Goal: Task Accomplishment & Management: Use online tool/utility

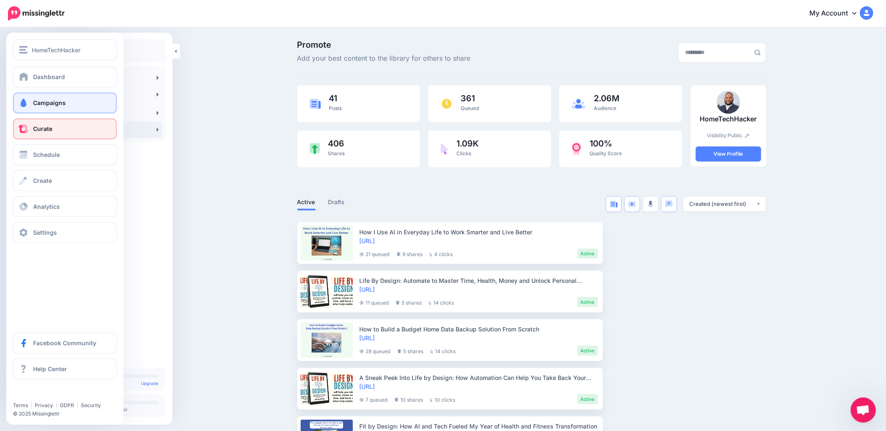
click at [54, 107] on link "Campaigns" at bounding box center [65, 103] width 104 height 21
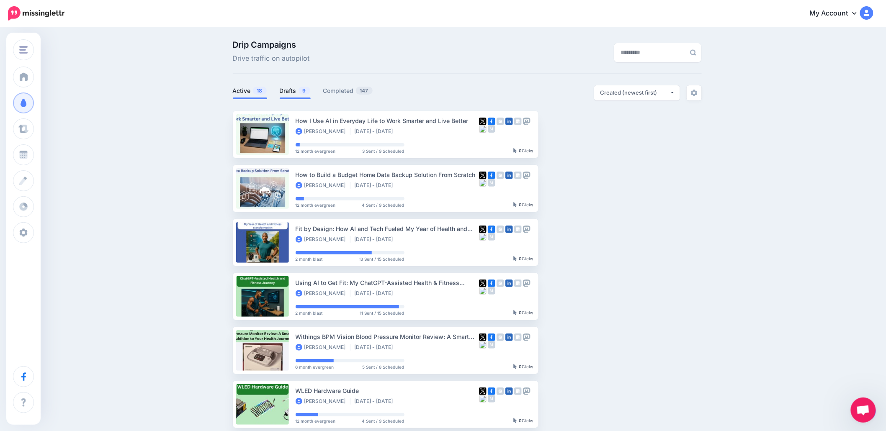
click at [295, 94] on link "Drafts 9" at bounding box center [295, 91] width 31 height 10
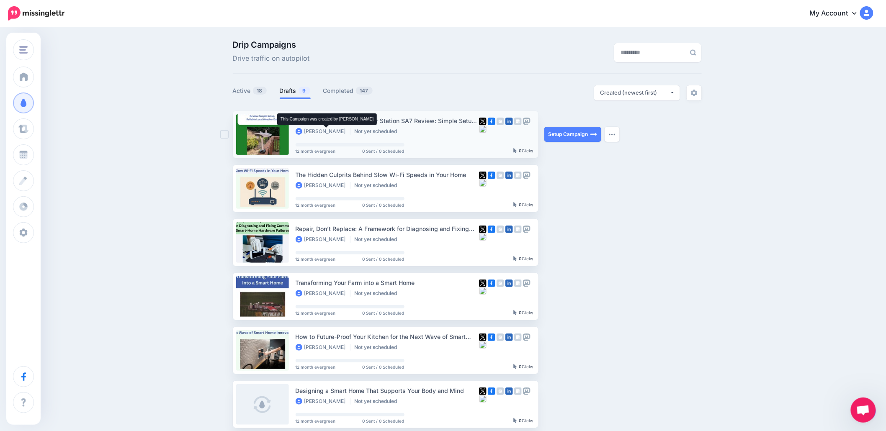
click at [343, 132] on li "Marlon Buchanan" at bounding box center [323, 131] width 55 height 7
click at [564, 136] on link "Setup Campaign" at bounding box center [573, 134] width 57 height 15
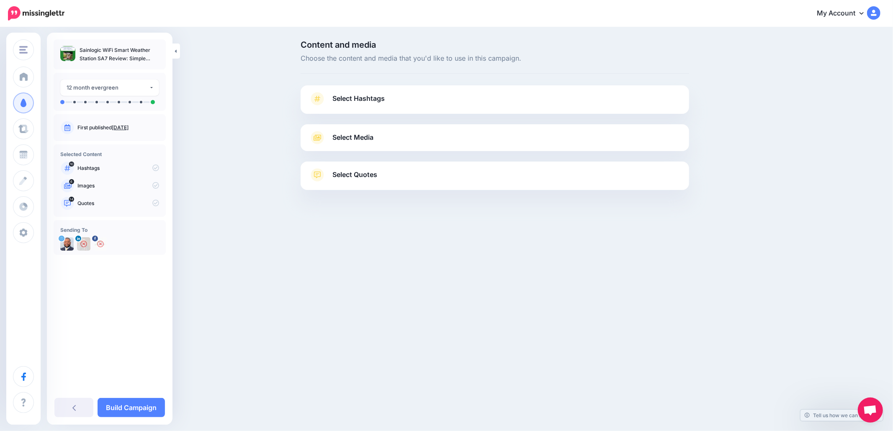
click at [378, 108] on link "Select Hashtags" at bounding box center [495, 103] width 372 height 22
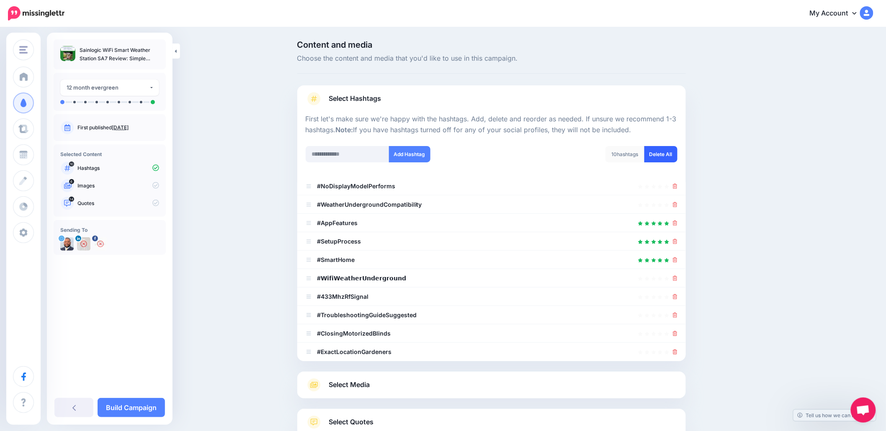
click at [658, 149] on link "Delete All" at bounding box center [661, 154] width 33 height 16
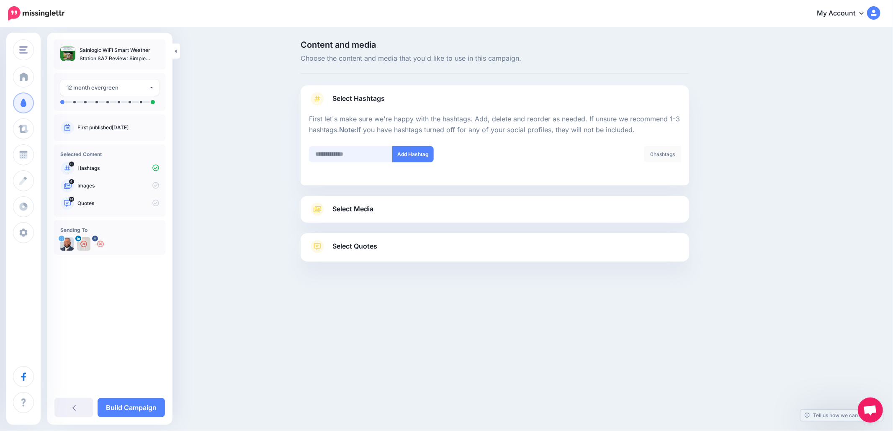
click at [370, 154] on input "text" at bounding box center [351, 154] width 84 height 16
type input "**********"
click at [422, 152] on button "Add Hashtag" at bounding box center [412, 154] width 41 height 16
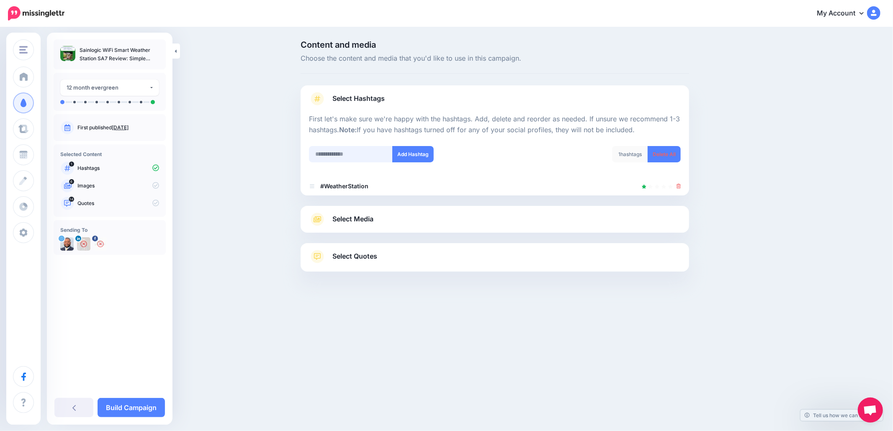
click at [356, 152] on input "text" at bounding box center [351, 154] width 84 height 16
type input "**********"
click at [409, 157] on button "Add Hashtag" at bounding box center [412, 154] width 41 height 16
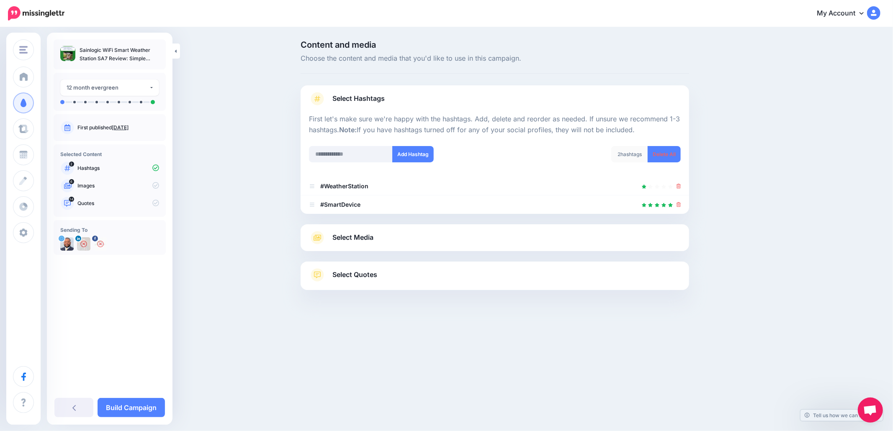
click at [372, 232] on span "Select Media" at bounding box center [353, 237] width 41 height 11
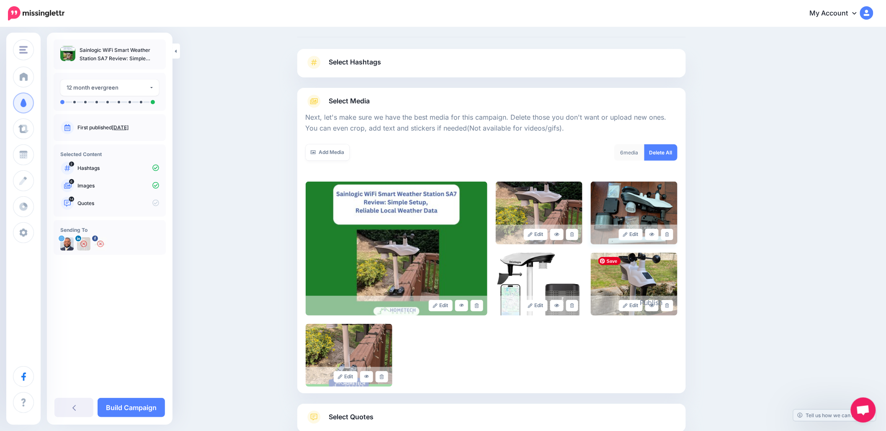
scroll to position [56, 0]
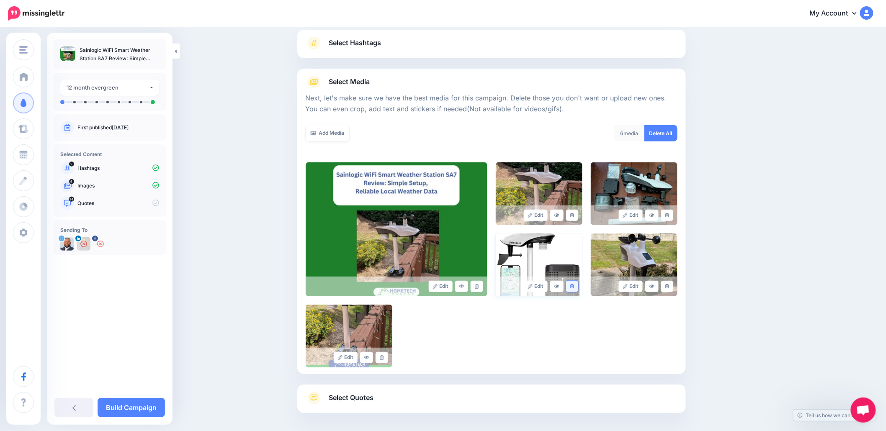
click at [577, 289] on link at bounding box center [572, 286] width 12 height 11
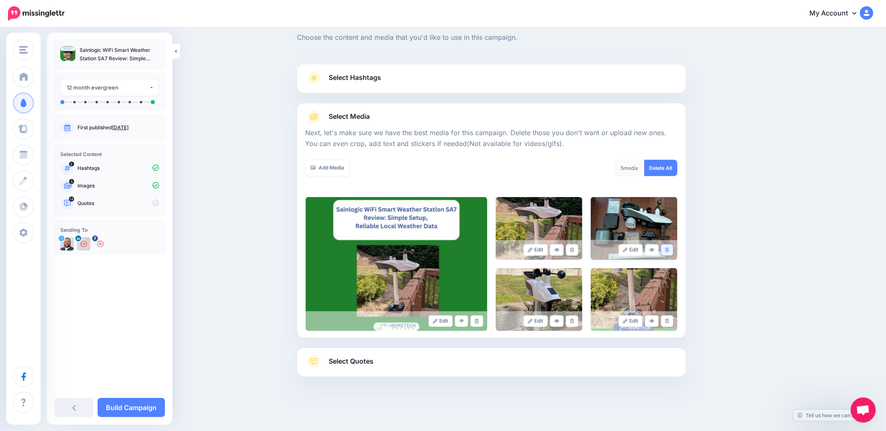
click at [671, 253] on link at bounding box center [667, 250] width 12 height 11
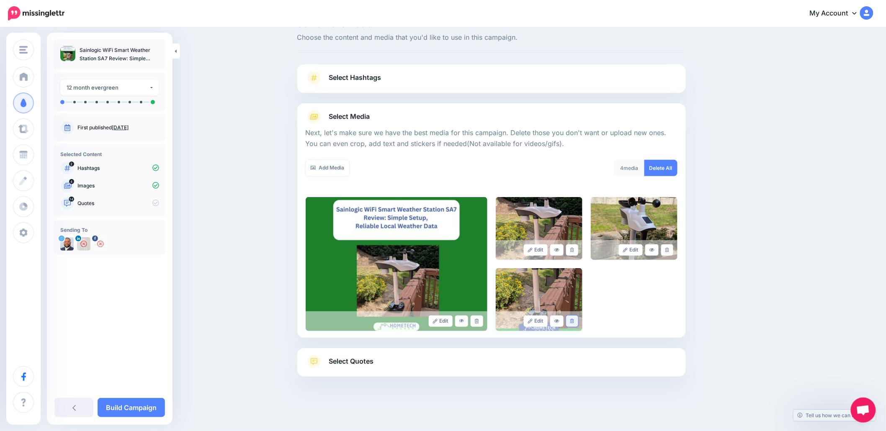
click at [573, 326] on link at bounding box center [572, 321] width 12 height 11
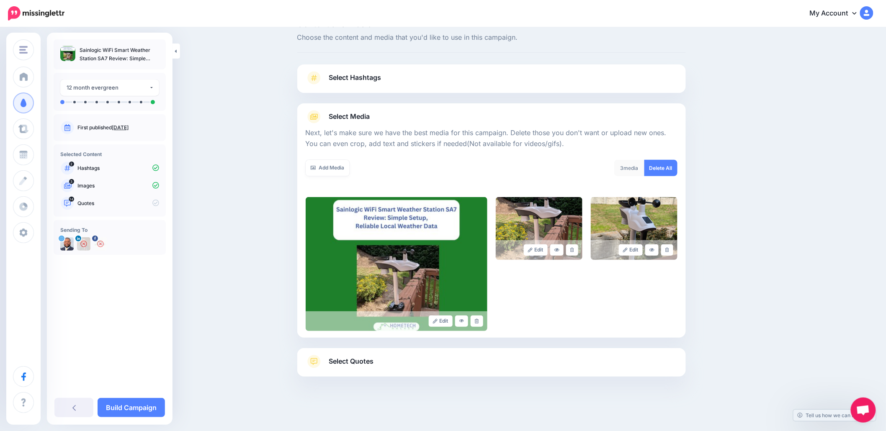
click at [462, 359] on link "Select Quotes" at bounding box center [492, 366] width 372 height 22
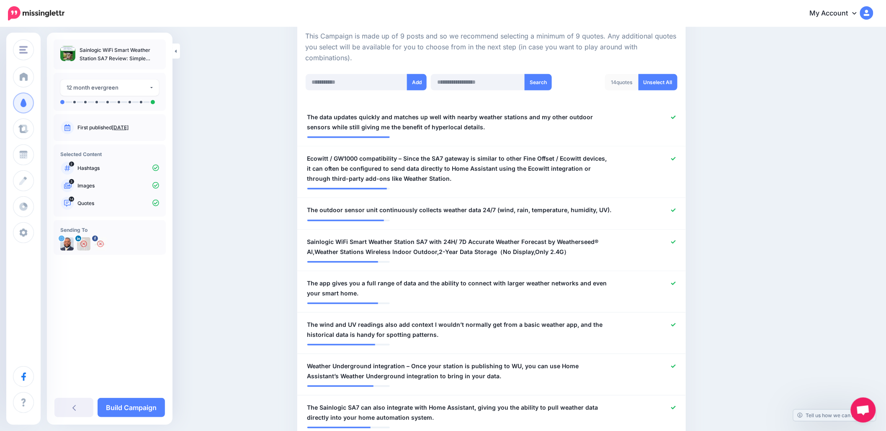
scroll to position [188, 0]
click at [675, 243] on icon at bounding box center [673, 241] width 5 height 5
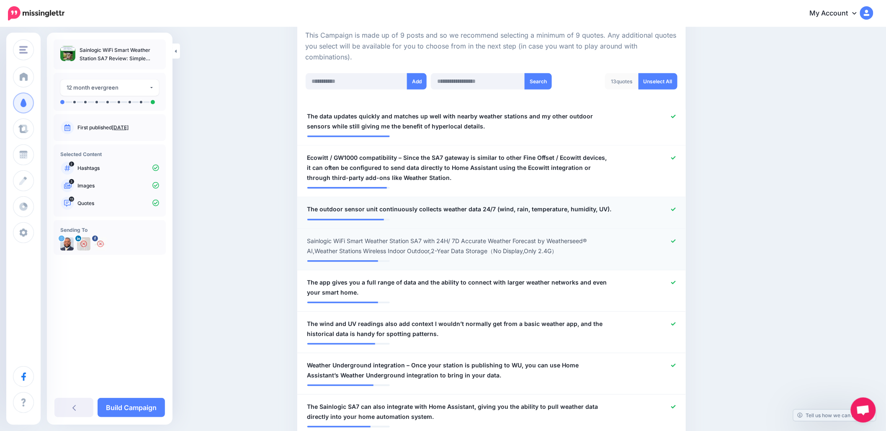
click at [676, 211] on icon at bounding box center [673, 209] width 5 height 5
click at [676, 156] on icon at bounding box center [673, 158] width 5 height 5
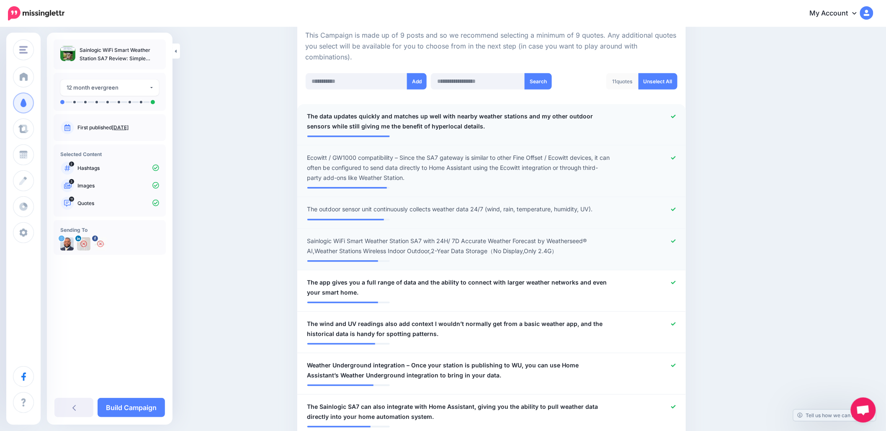
click at [679, 121] on div at bounding box center [651, 121] width 64 height 20
click at [676, 114] on icon at bounding box center [673, 116] width 5 height 5
click at [673, 279] on div at bounding box center [651, 288] width 64 height 20
click at [675, 283] on icon at bounding box center [673, 282] width 5 height 3
click at [676, 158] on icon at bounding box center [673, 157] width 5 height 3
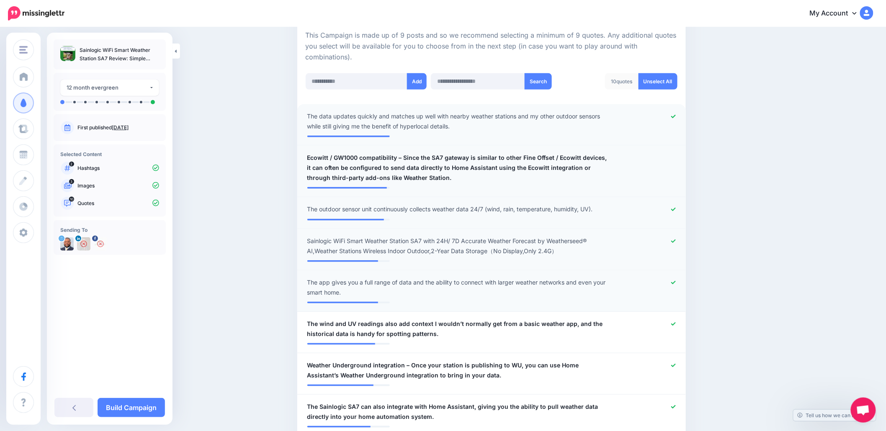
click at [676, 159] on div at bounding box center [651, 168] width 64 height 30
click at [517, 160] on span "Ecowitt / GW1000 compatibility – Since the SA7 gateway is similar to other Fine…" at bounding box center [459, 168] width 305 height 30
click at [677, 158] on div at bounding box center [651, 168] width 64 height 30
click at [659, 84] on link "Unselect All" at bounding box center [658, 81] width 39 height 16
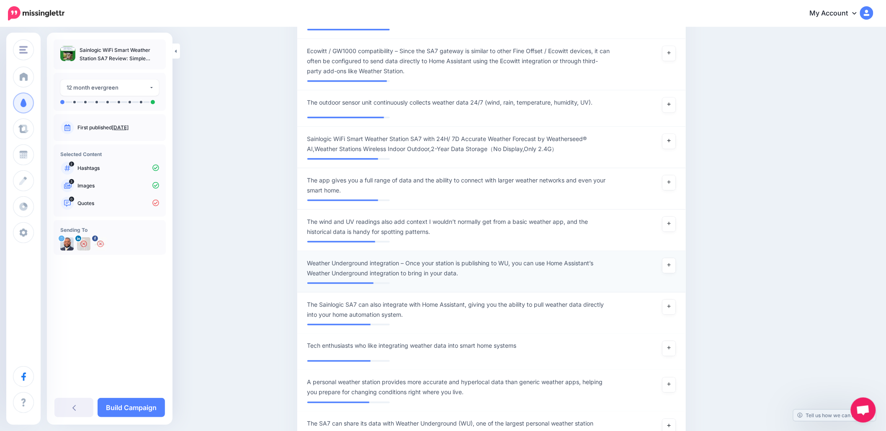
scroll to position [348, 0]
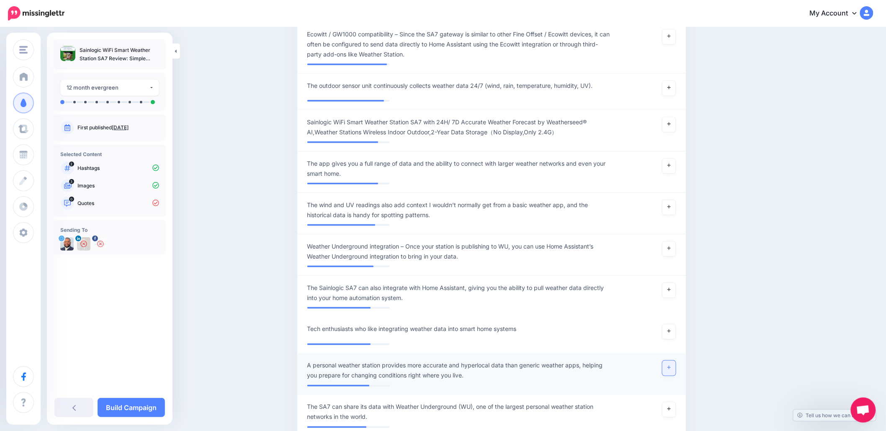
click at [671, 374] on link at bounding box center [669, 368] width 13 height 15
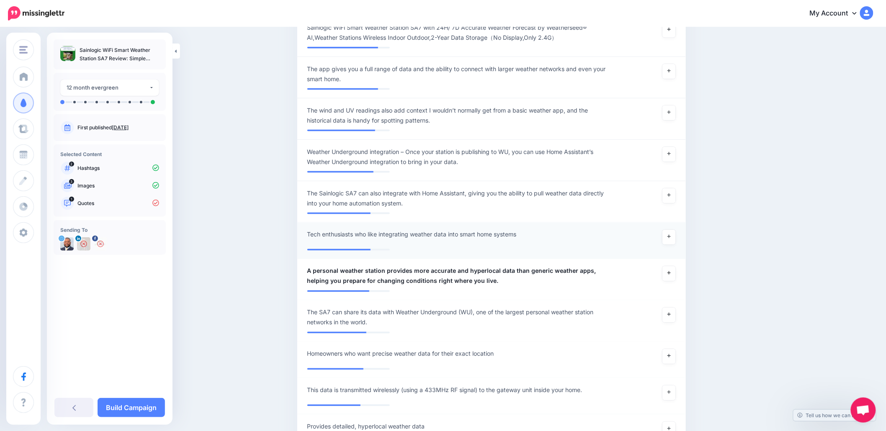
scroll to position [460, 0]
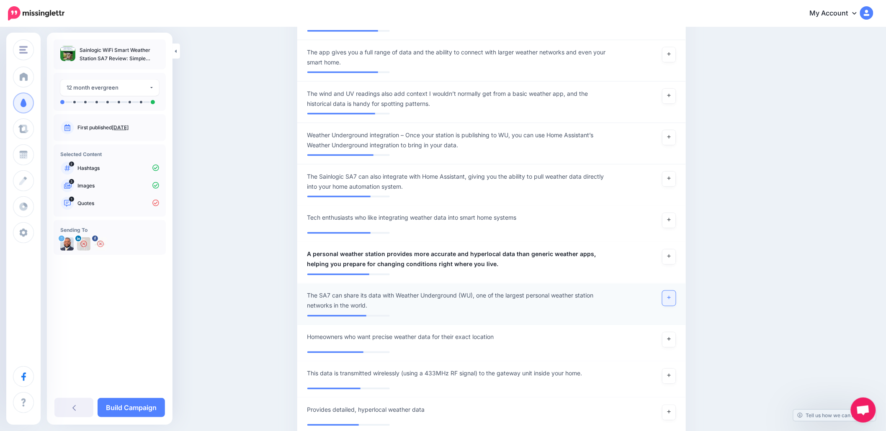
click at [670, 295] on link at bounding box center [669, 298] width 13 height 15
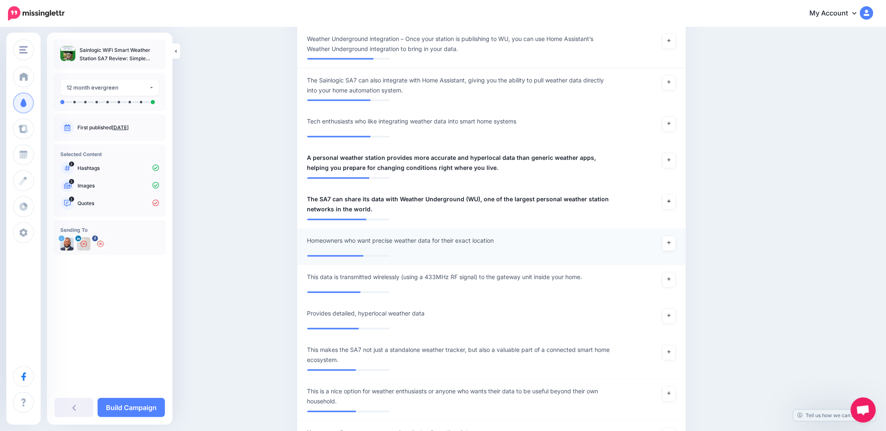
scroll to position [572, 0]
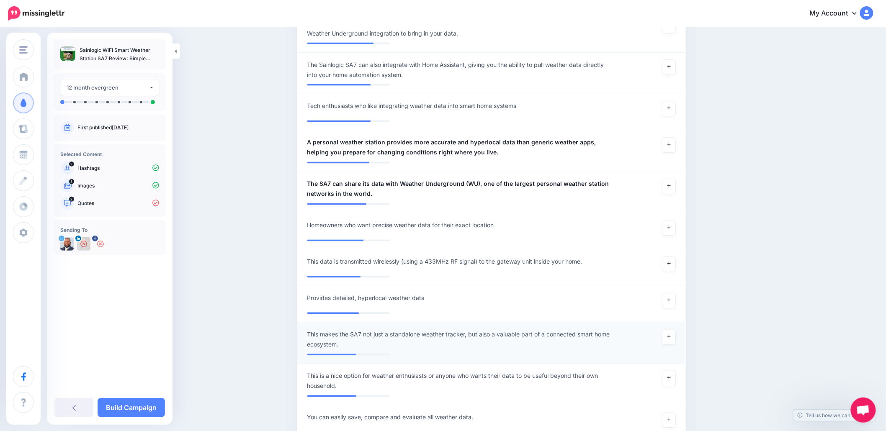
click at [351, 334] on span "This makes the SA7 not just a standalone weather tracker, but also a valuable p…" at bounding box center [459, 340] width 305 height 20
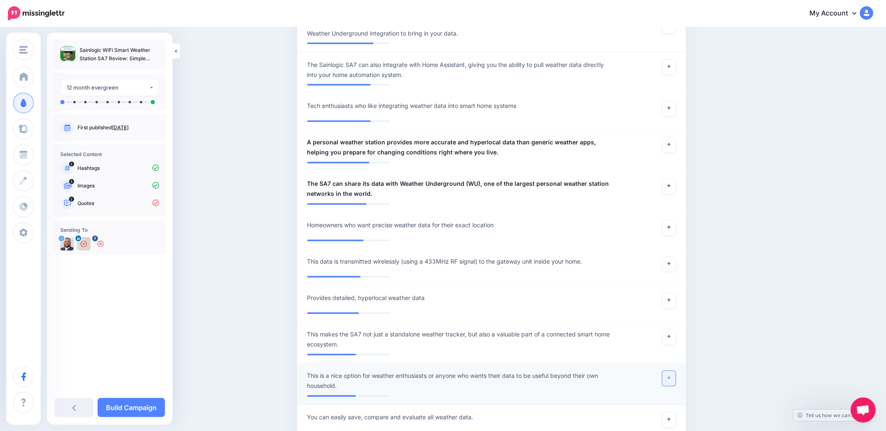
click at [672, 384] on link at bounding box center [669, 379] width 13 height 15
click at [355, 334] on span "This makes the SA7 not just a standalone weather tracker, but also a valuable p…" at bounding box center [459, 340] width 305 height 20
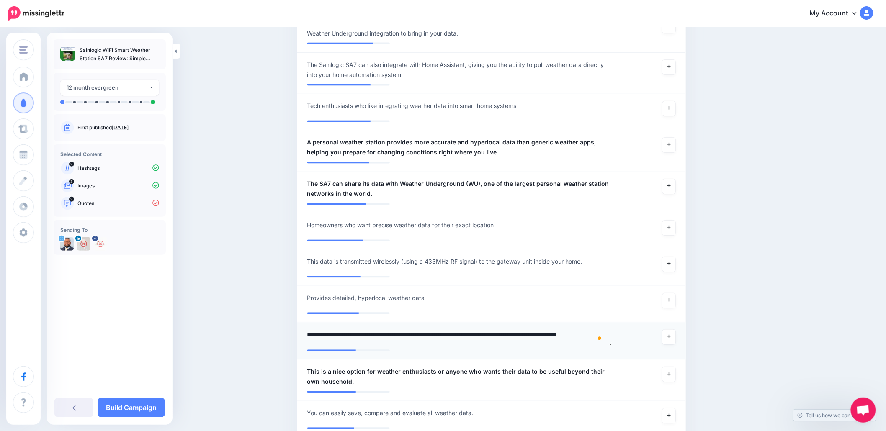
click at [354, 333] on textarea "**********" at bounding box center [459, 338] width 305 height 16
type textarea "**********"
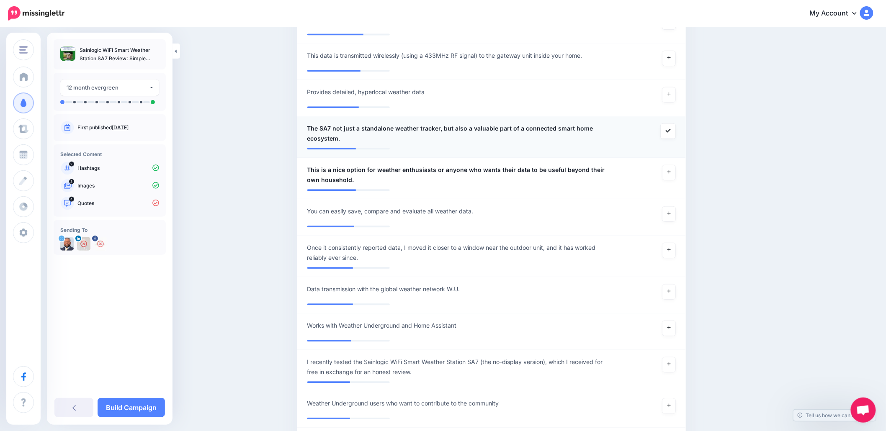
scroll to position [795, 0]
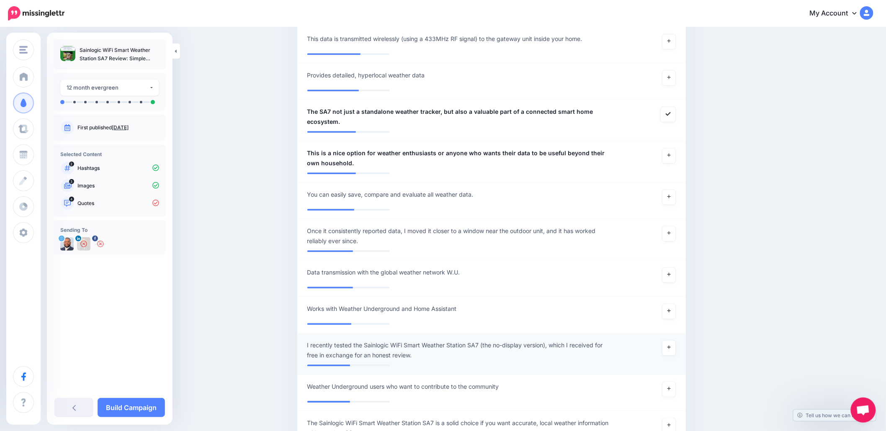
click at [483, 343] on span "I recently tested the Sainlogic WiFi Smart Weather Station SA7 (the no-display …" at bounding box center [459, 351] width 305 height 20
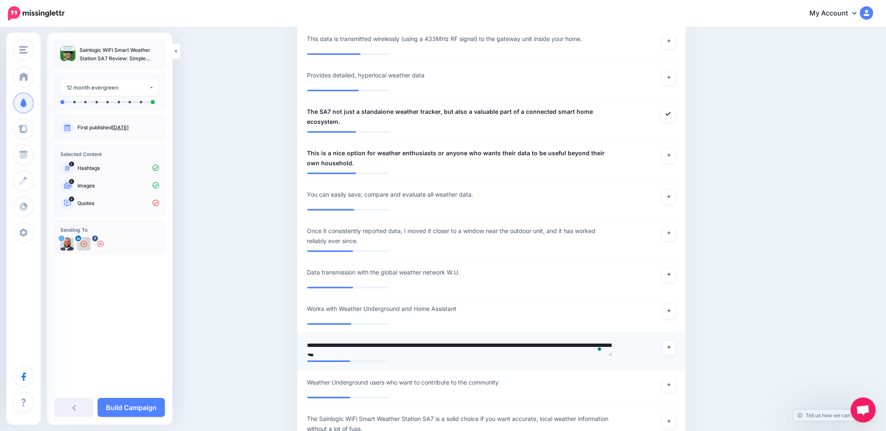
click at [483, 344] on textarea "**********" at bounding box center [459, 349] width 305 height 16
type textarea "**********"
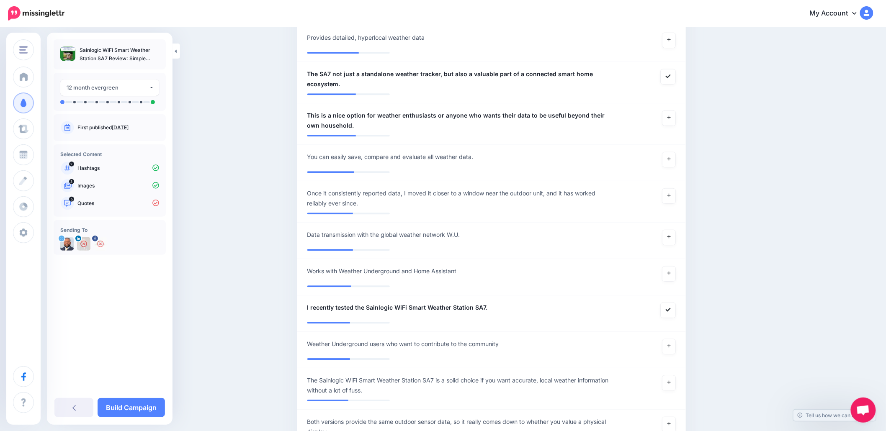
scroll to position [851, 0]
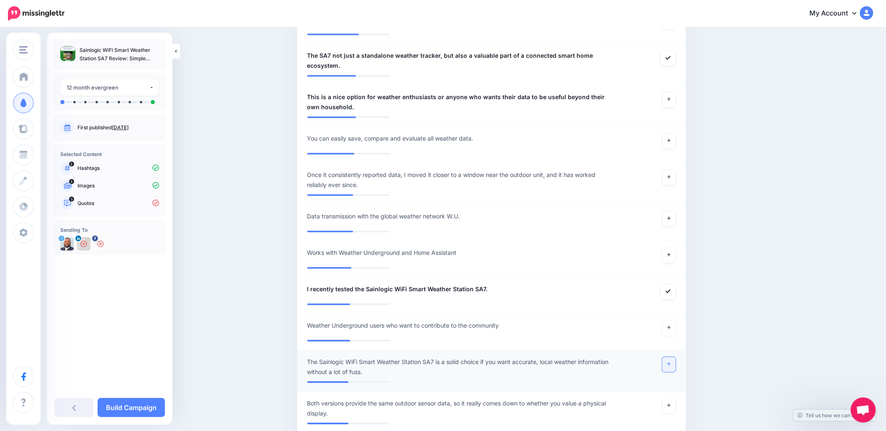
click at [666, 359] on link at bounding box center [669, 364] width 13 height 15
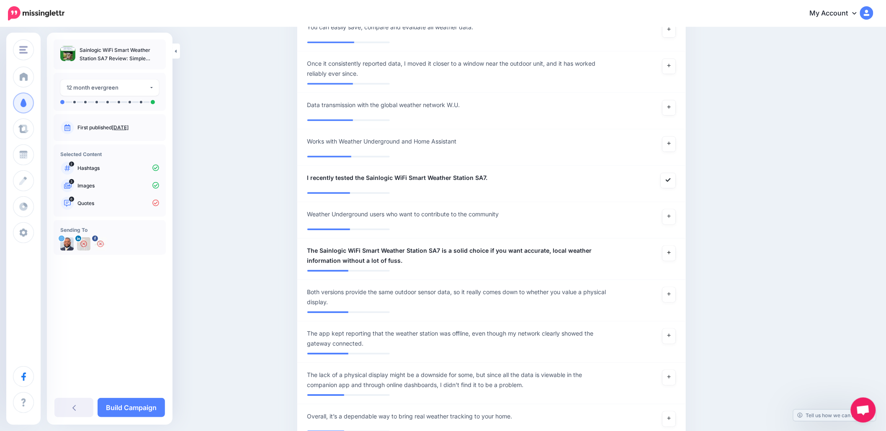
scroll to position [1019, 0]
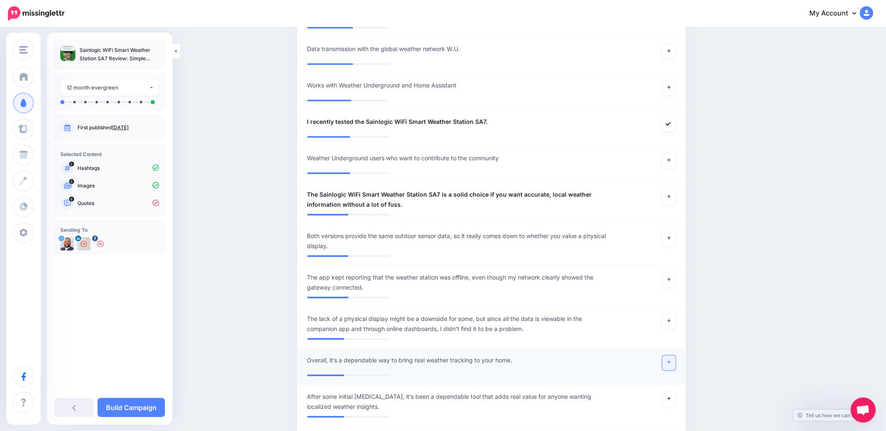
click at [675, 362] on link at bounding box center [669, 363] width 13 height 15
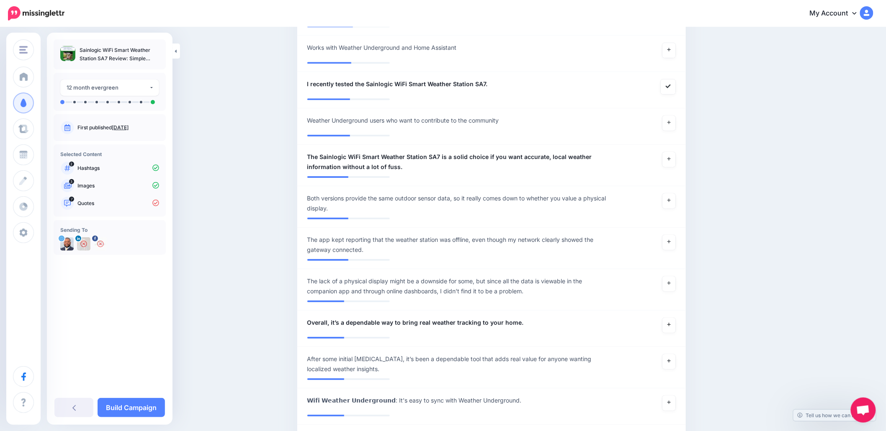
scroll to position [1074, 0]
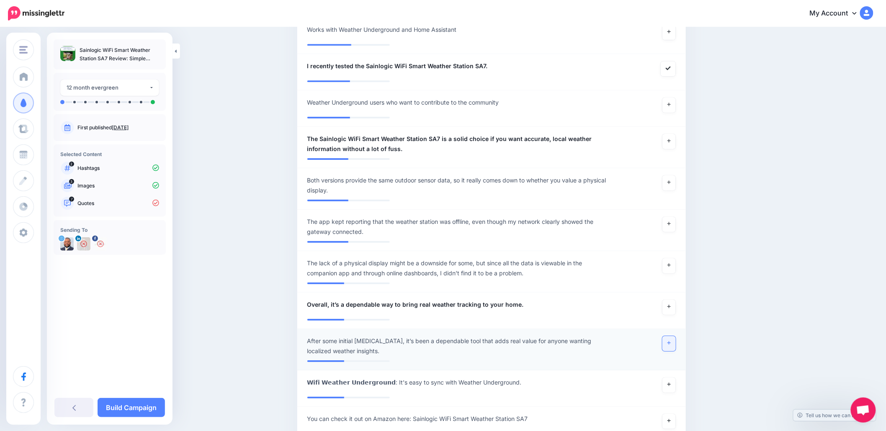
click at [670, 339] on link at bounding box center [669, 343] width 13 height 15
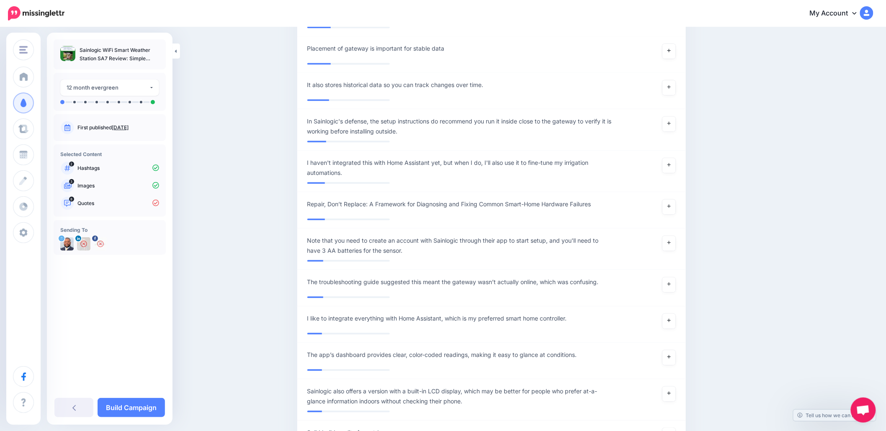
scroll to position [2135, 0]
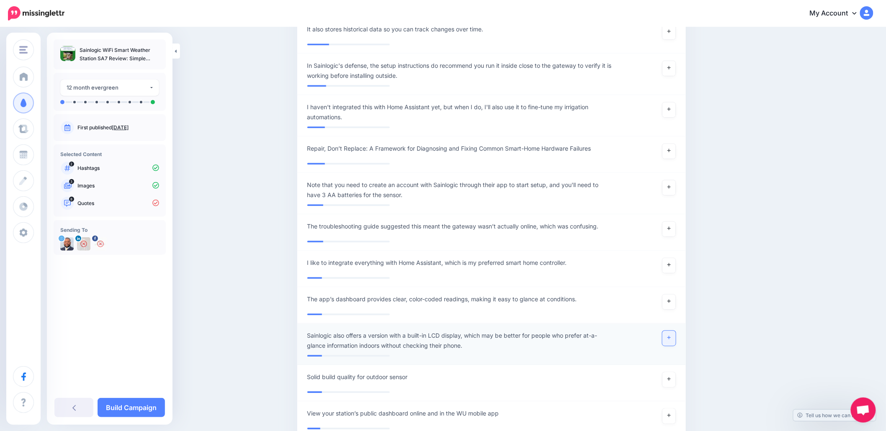
click at [671, 336] on icon at bounding box center [669, 337] width 3 height 3
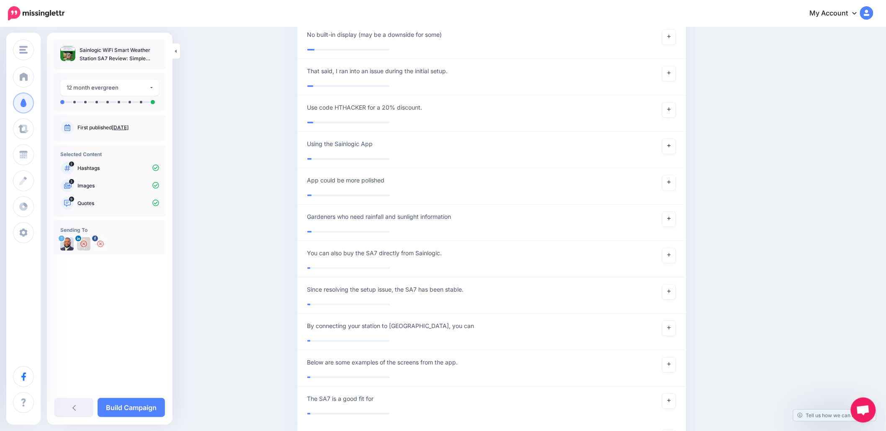
scroll to position [2917, 0]
click at [135, 407] on link "Build Campaign" at bounding box center [131, 407] width 67 height 19
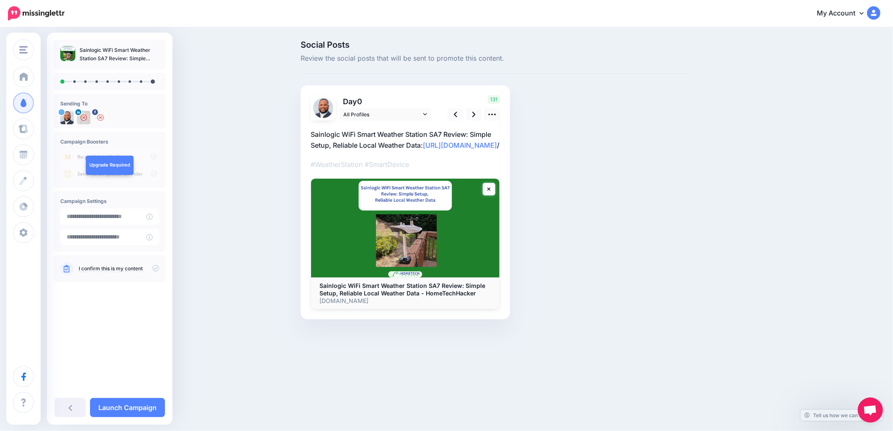
click at [154, 266] on icon at bounding box center [155, 268] width 7 height 7
click at [471, 116] on link at bounding box center [474, 114] width 16 height 12
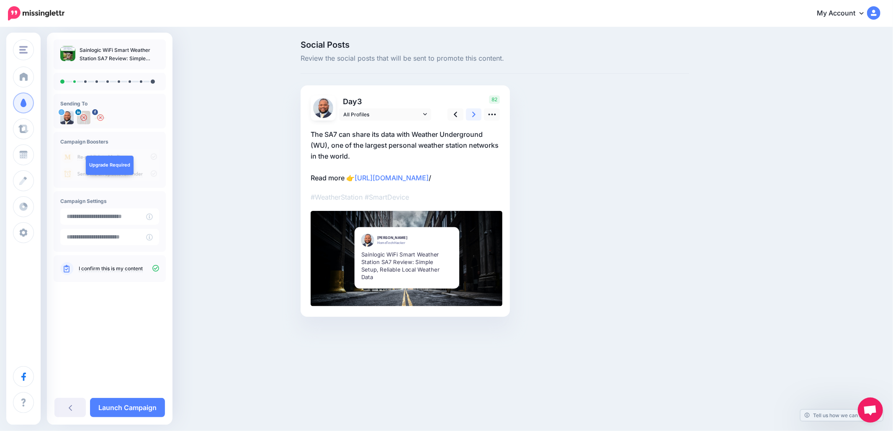
click at [471, 116] on link at bounding box center [474, 114] width 16 height 12
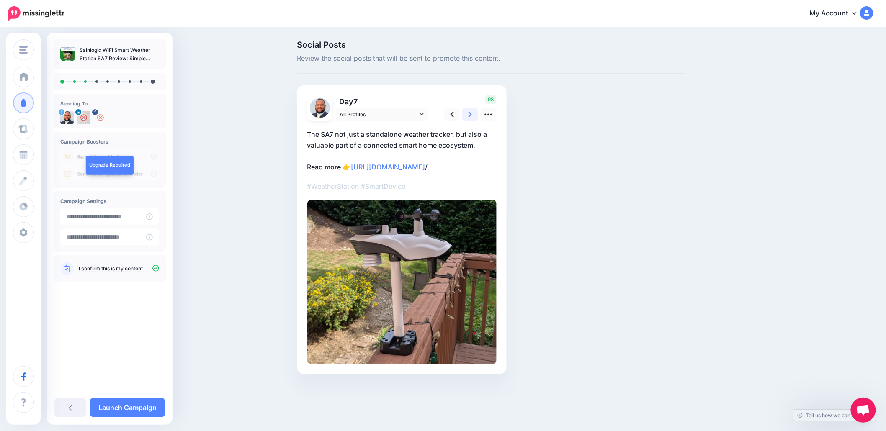
click at [470, 117] on link at bounding box center [470, 114] width 16 height 12
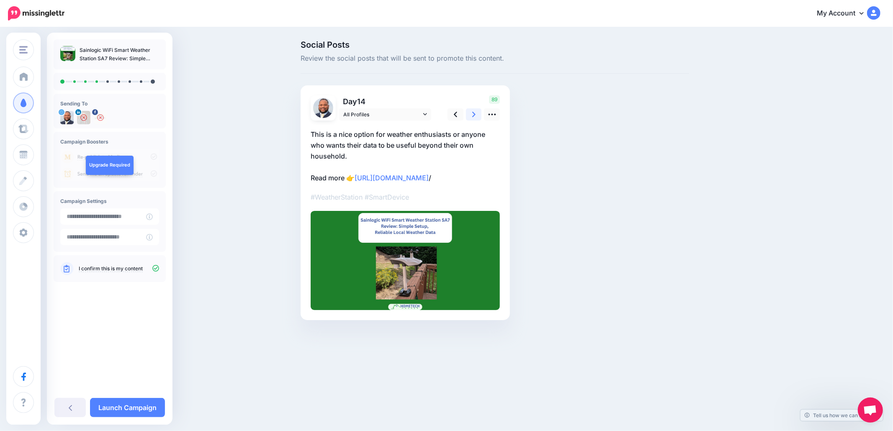
click at [470, 117] on link at bounding box center [474, 114] width 16 height 12
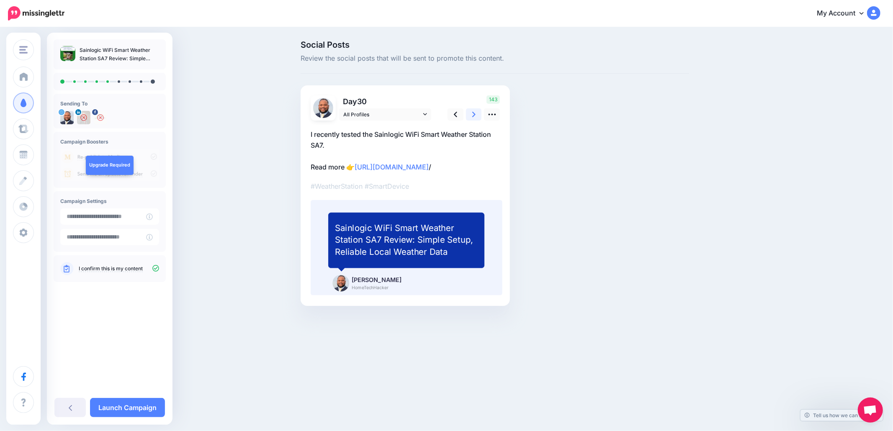
click at [470, 117] on link at bounding box center [474, 114] width 16 height 12
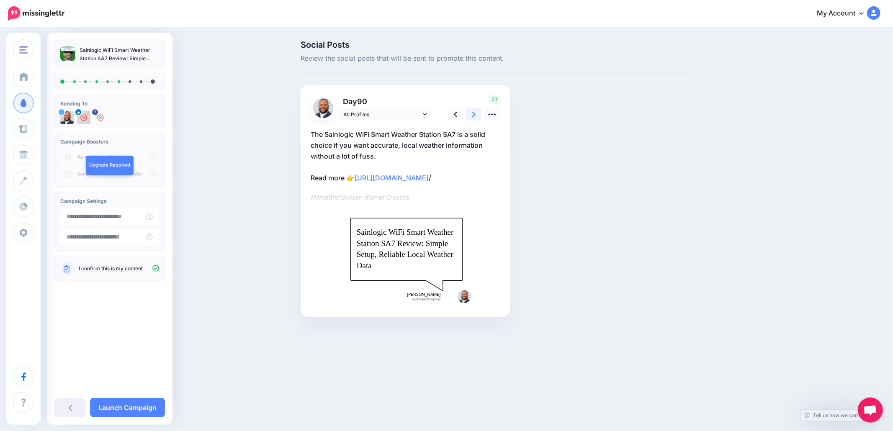
click at [470, 117] on link at bounding box center [474, 114] width 16 height 12
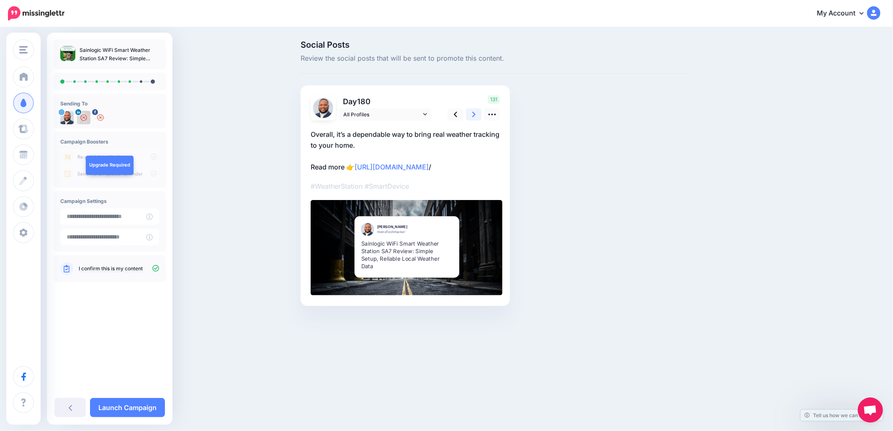
click at [472, 119] on link at bounding box center [474, 114] width 16 height 12
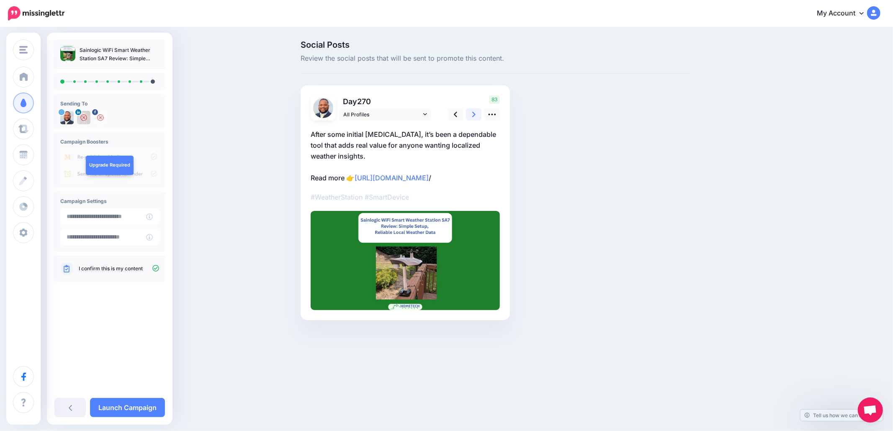
click at [472, 119] on link at bounding box center [474, 114] width 16 height 12
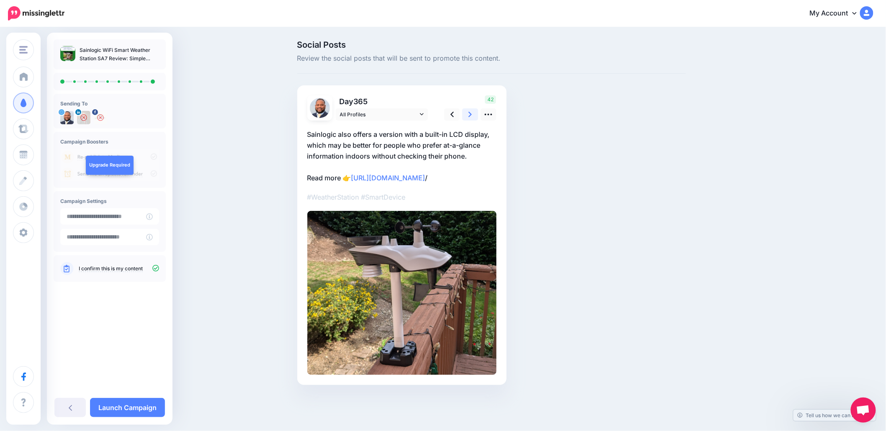
click at [472, 119] on link at bounding box center [470, 114] width 16 height 12
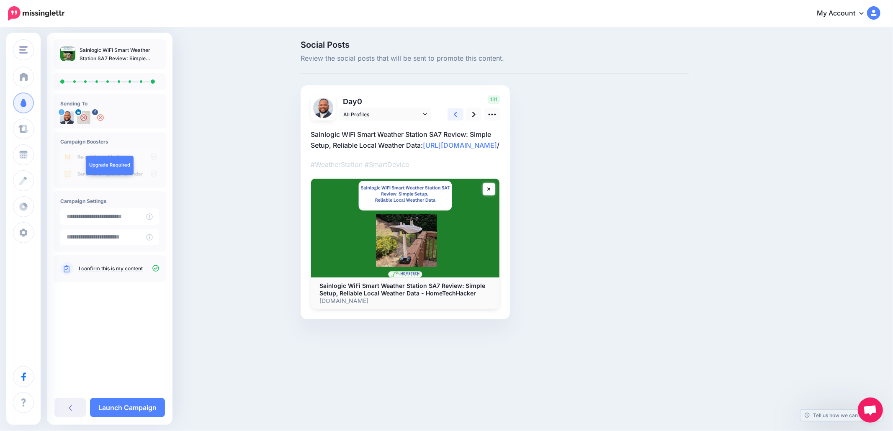
click at [457, 114] on icon at bounding box center [455, 114] width 3 height 9
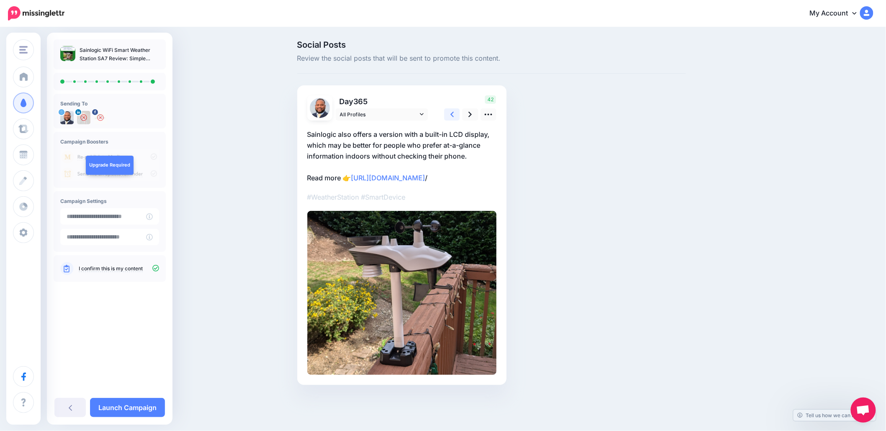
click at [454, 114] on icon at bounding box center [452, 114] width 3 height 9
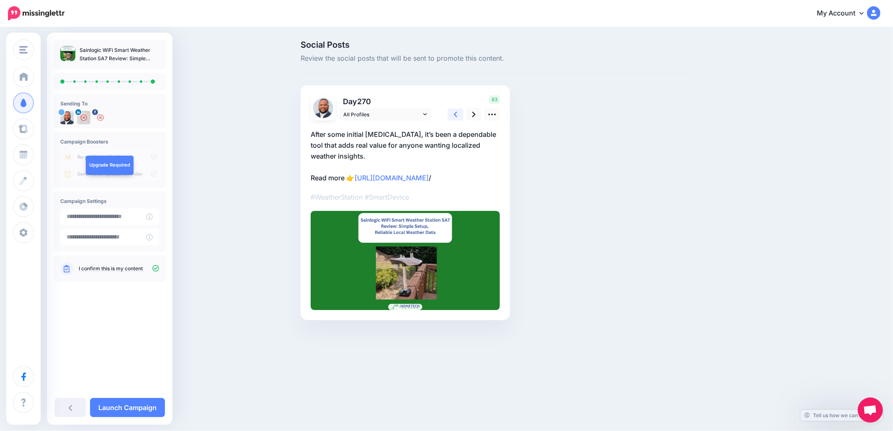
click at [457, 114] on icon at bounding box center [455, 114] width 3 height 9
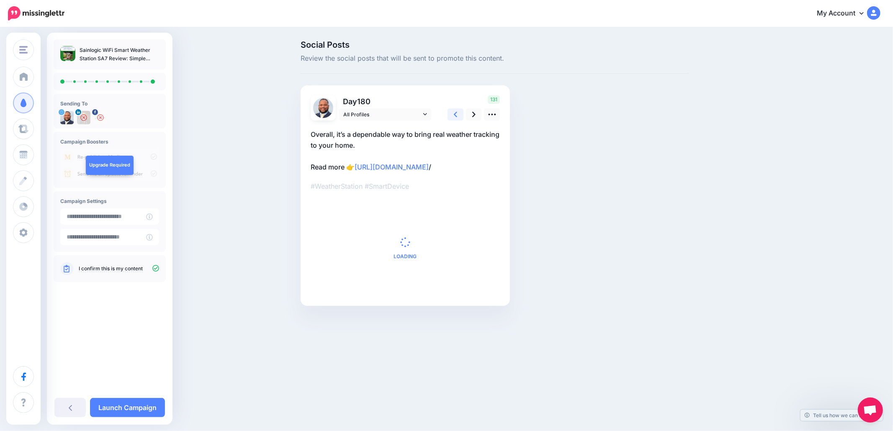
click at [457, 114] on icon at bounding box center [455, 114] width 3 height 9
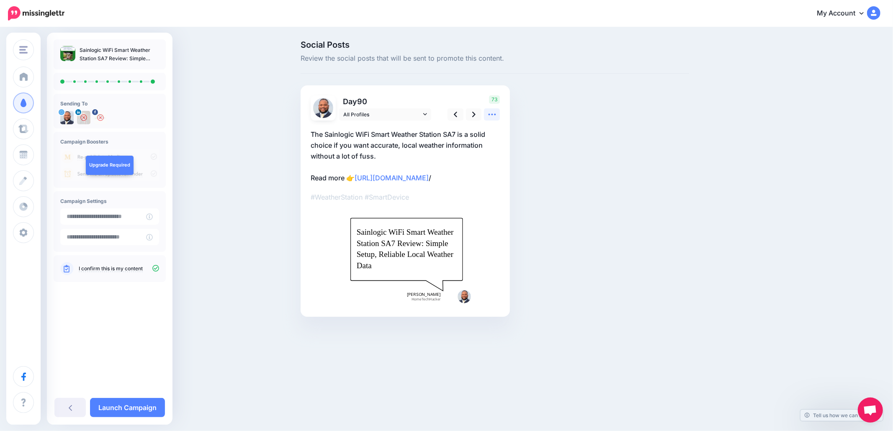
click at [491, 116] on icon at bounding box center [492, 114] width 9 height 9
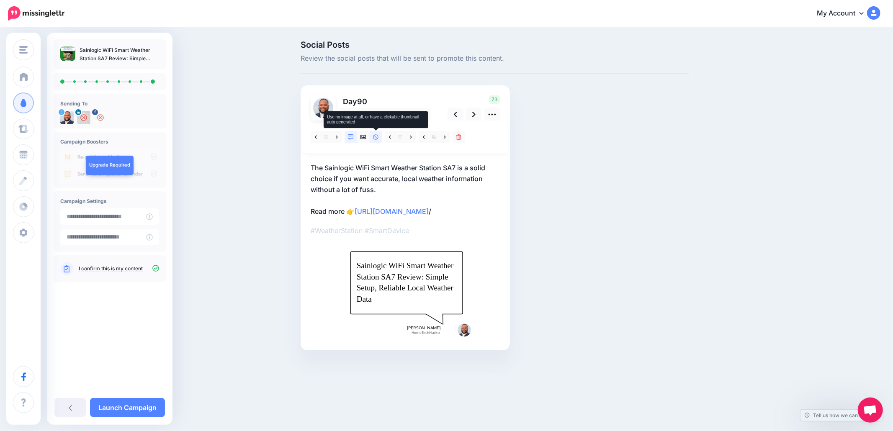
click at [373, 137] on icon at bounding box center [376, 137] width 6 height 6
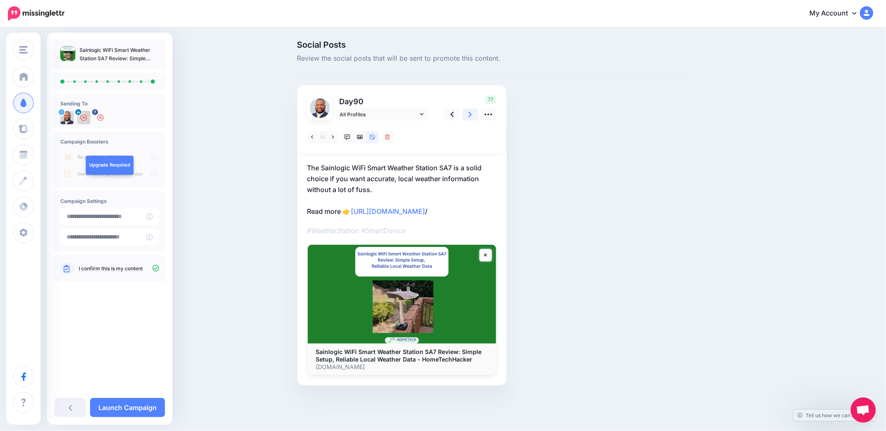
click at [472, 117] on icon at bounding box center [470, 114] width 3 height 9
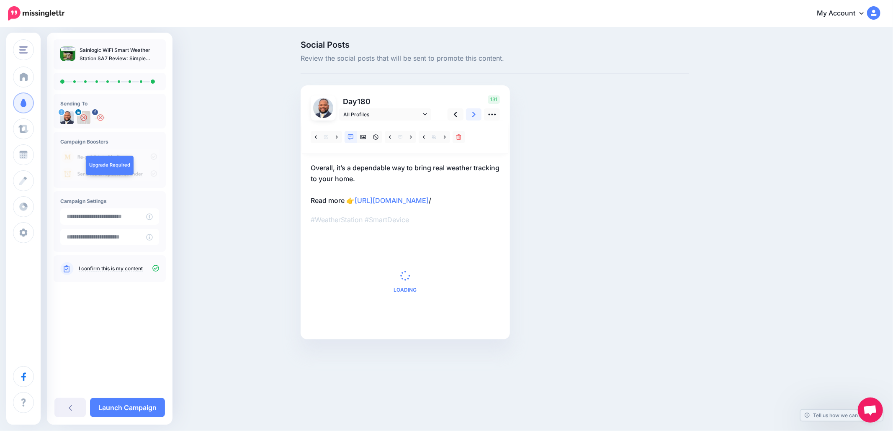
click at [475, 117] on icon at bounding box center [473, 114] width 3 height 9
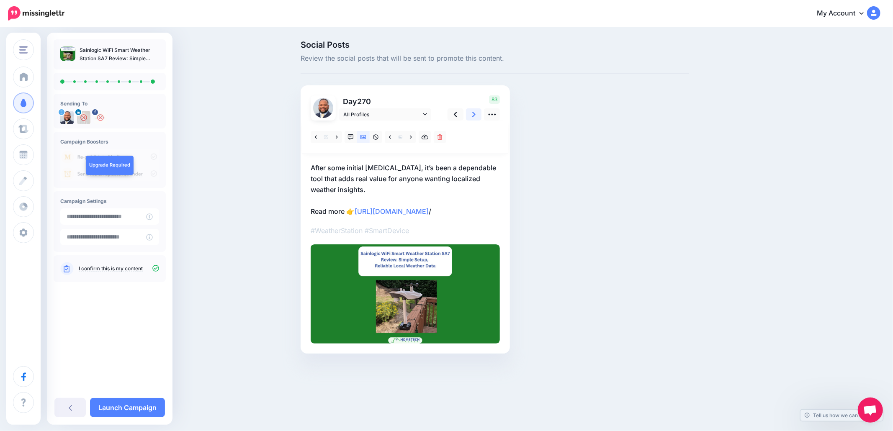
click at [475, 117] on icon at bounding box center [473, 114] width 3 height 9
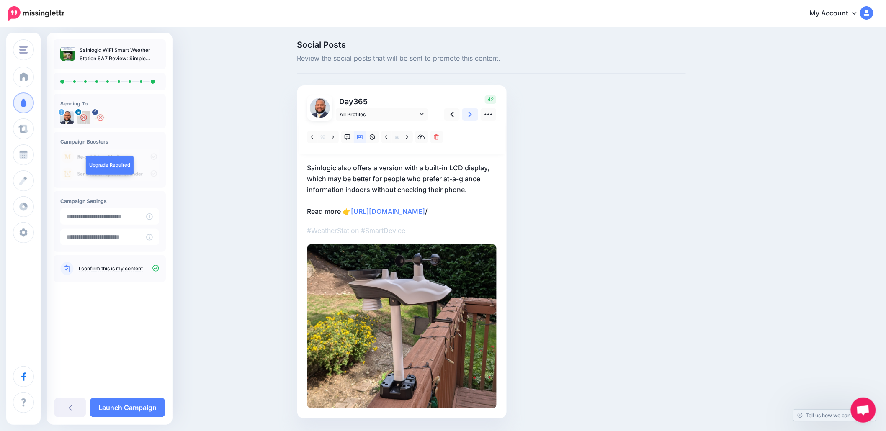
click at [472, 117] on icon at bounding box center [470, 114] width 3 height 9
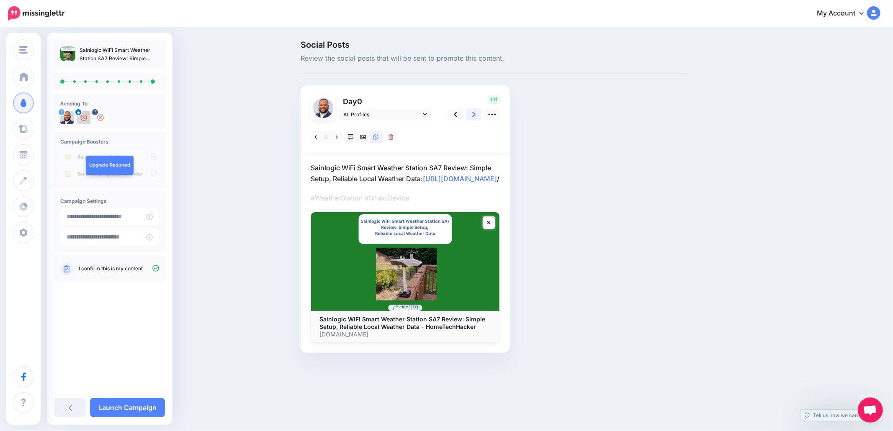
click at [475, 117] on icon at bounding box center [473, 114] width 3 height 9
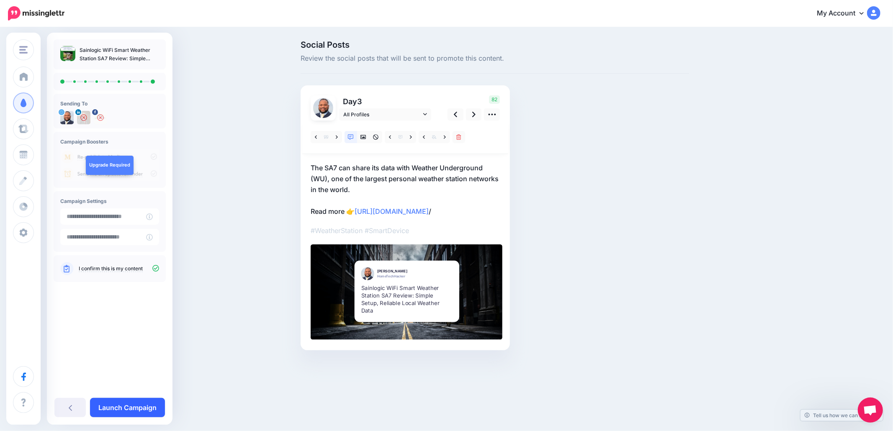
click at [120, 412] on link "Launch Campaign" at bounding box center [127, 407] width 75 height 19
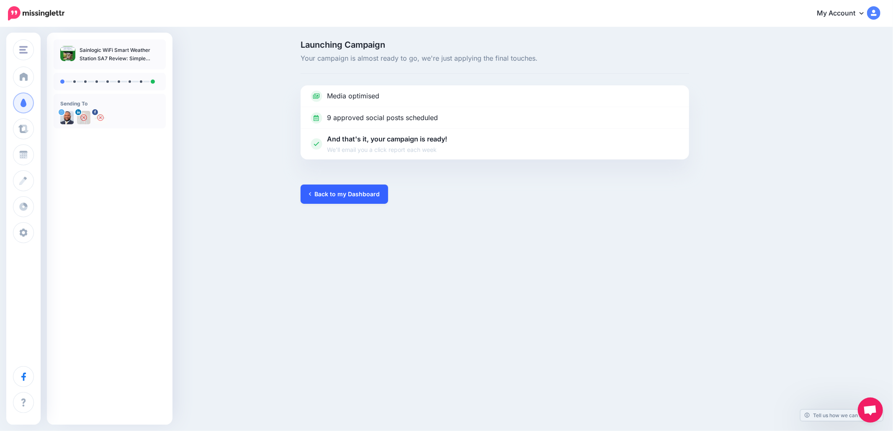
click at [341, 189] on link "Back to my Dashboard" at bounding box center [345, 194] width 88 height 19
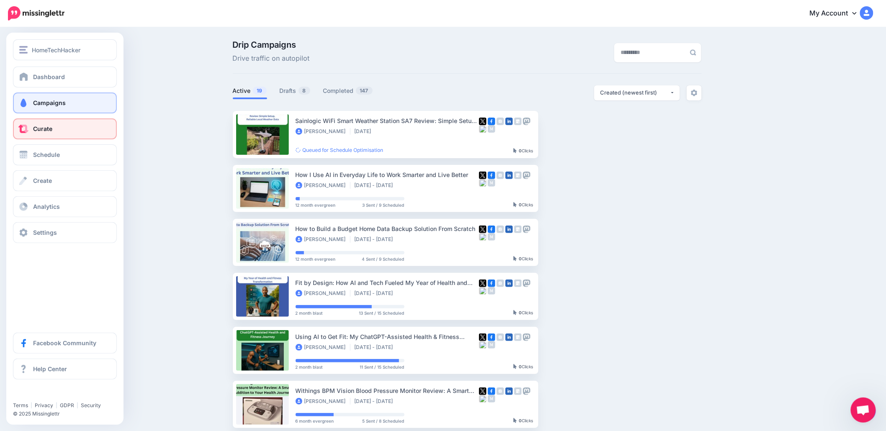
click at [53, 130] on link "Curate" at bounding box center [65, 129] width 104 height 21
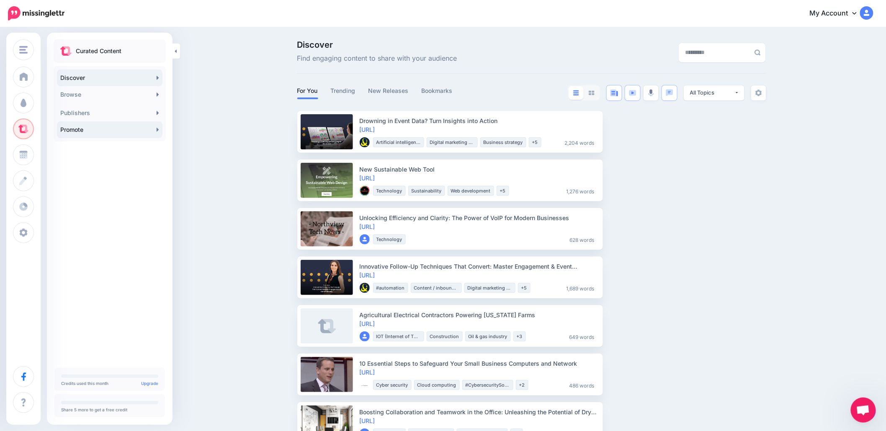
click at [108, 132] on link "Promote" at bounding box center [110, 129] width 106 height 17
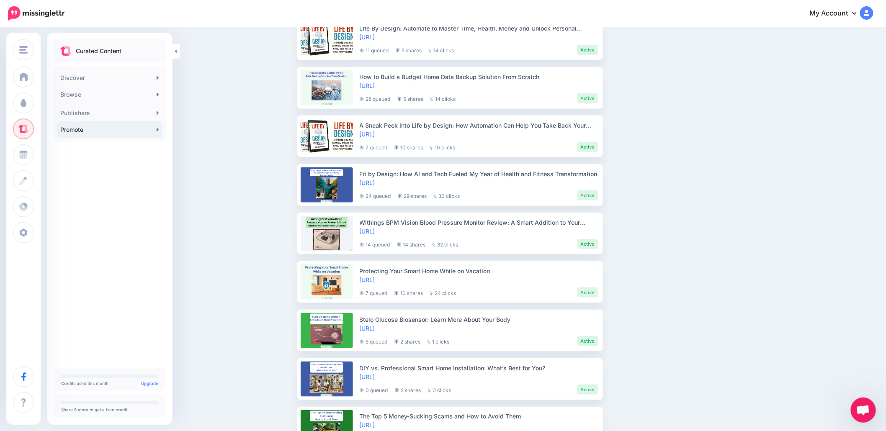
scroll to position [279, 0]
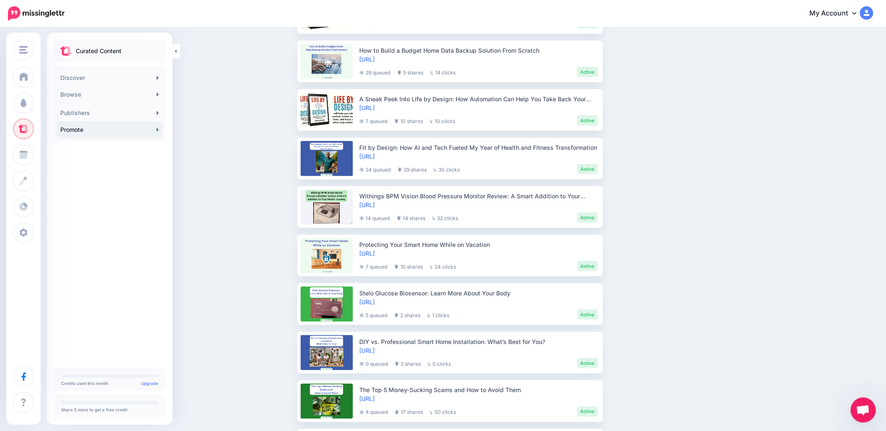
click at [859, 410] on span "Open chat" at bounding box center [864, 411] width 14 height 12
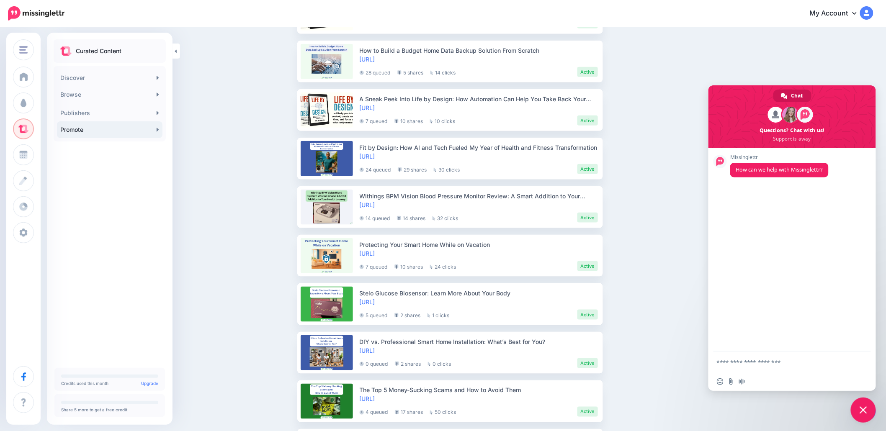
click at [865, 415] on span "Close chat" at bounding box center [863, 410] width 25 height 25
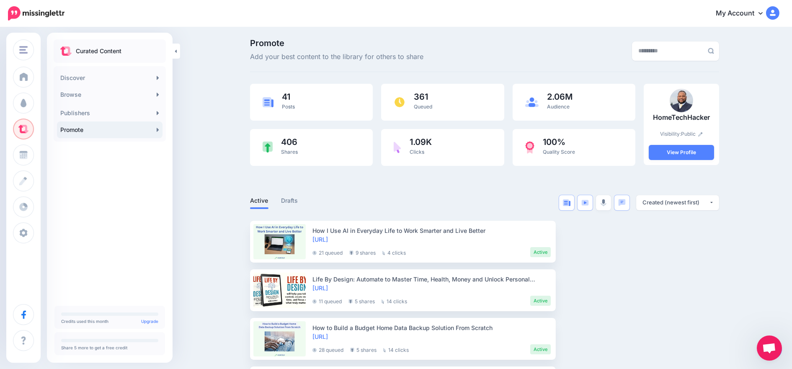
scroll to position [0, 0]
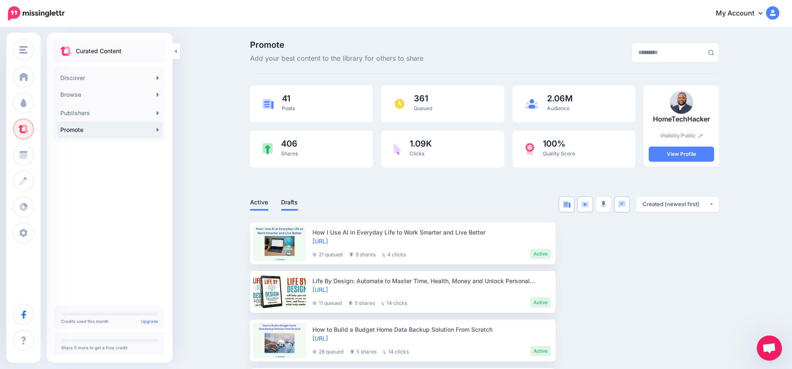
click at [286, 203] on link "Drafts" at bounding box center [289, 202] width 17 height 10
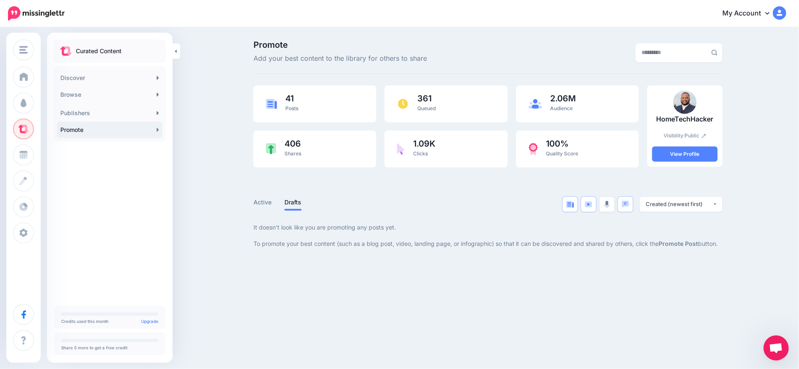
click at [780, 350] on span "Open chat" at bounding box center [776, 349] width 14 height 12
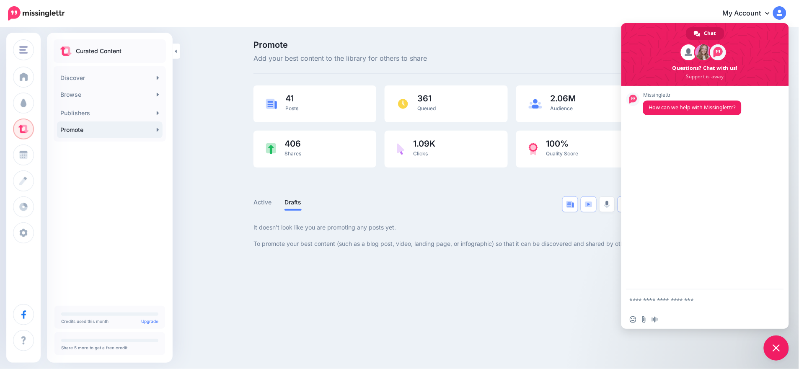
click at [778, 349] on span "Close chat" at bounding box center [776, 348] width 8 height 8
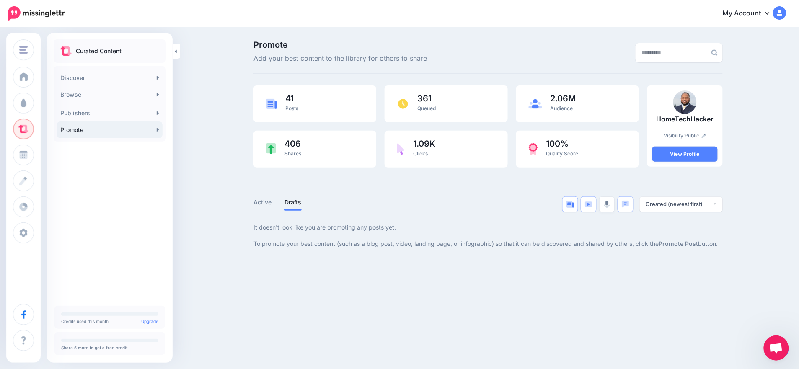
drag, startPoint x: 778, startPoint y: 349, endPoint x: 551, endPoint y: 323, distance: 228.2
click at [551, 323] on body "My Account Dashboard My Account Billing Logout" at bounding box center [399, 184] width 799 height 369
click at [266, 204] on link "Active" at bounding box center [262, 202] width 18 height 10
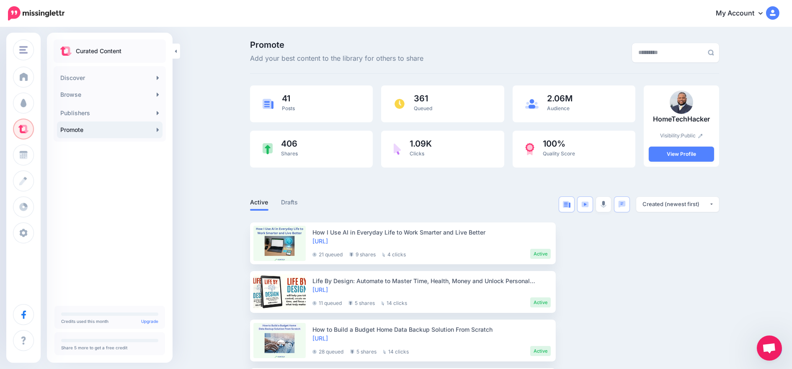
click at [76, 124] on link "Promote" at bounding box center [110, 129] width 106 height 17
click at [767, 348] on span "Open chat" at bounding box center [769, 349] width 14 height 12
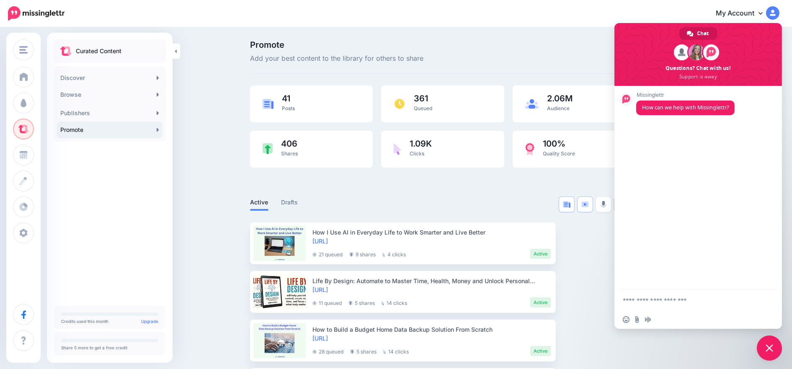
click at [769, 348] on span "Close chat" at bounding box center [770, 348] width 8 height 8
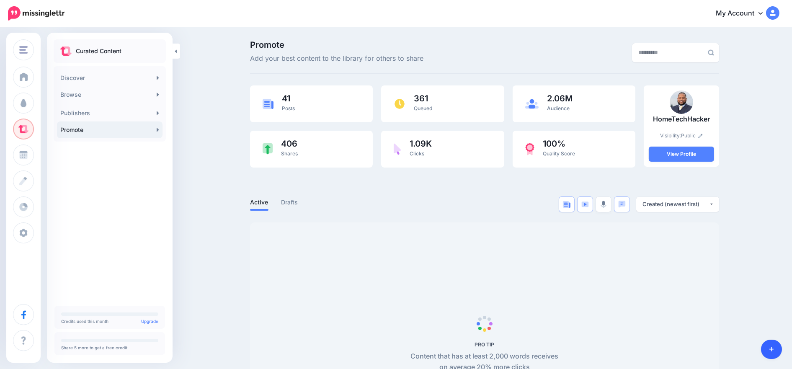
click at [771, 351] on icon at bounding box center [771, 349] width 5 height 6
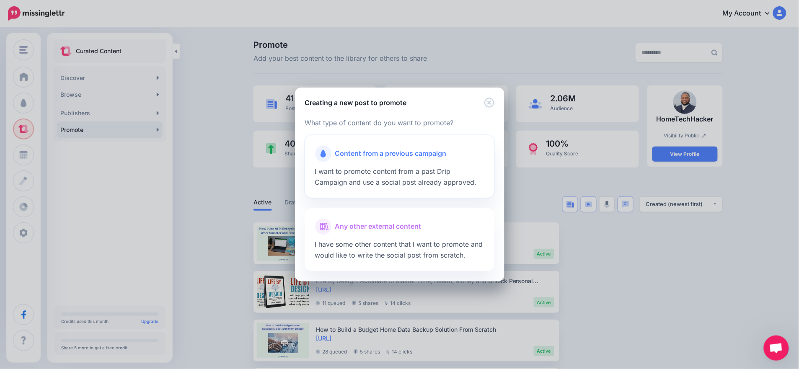
click at [404, 162] on div at bounding box center [399, 164] width 169 height 4
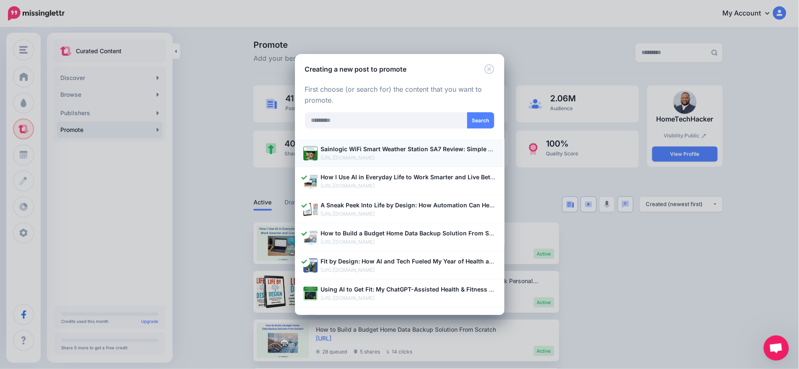
click at [391, 157] on p "[URL][DOMAIN_NAME]" at bounding box center [408, 158] width 175 height 8
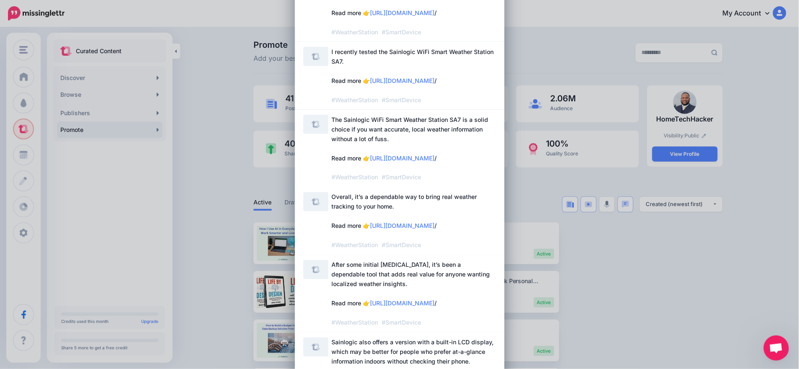
scroll to position [391, 0]
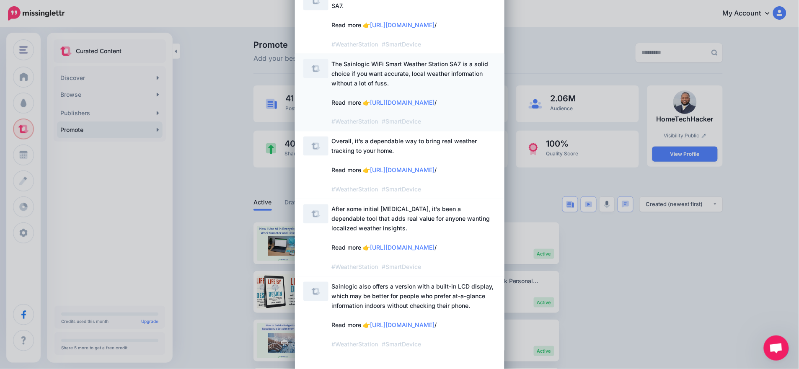
click at [398, 126] on span "The Sainlogic WiFi Smart Weather Station SA7 is a solid choice if you want accu…" at bounding box center [414, 92] width 164 height 67
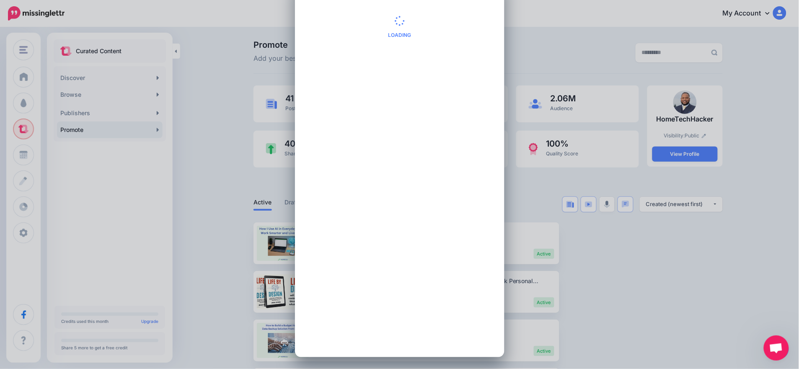
scroll to position [0, 0]
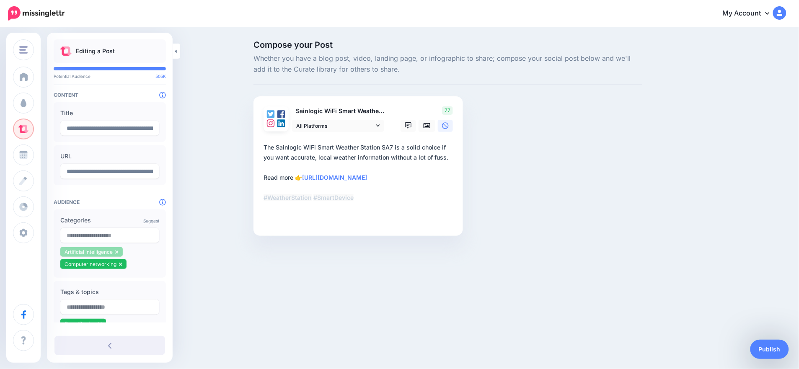
click at [119, 253] on li "Artificial intelligence" at bounding box center [91, 252] width 62 height 10
click at [119, 250] on li "Artificial intelligence" at bounding box center [91, 252] width 62 height 10
click at [120, 265] on icon at bounding box center [120, 264] width 3 height 5
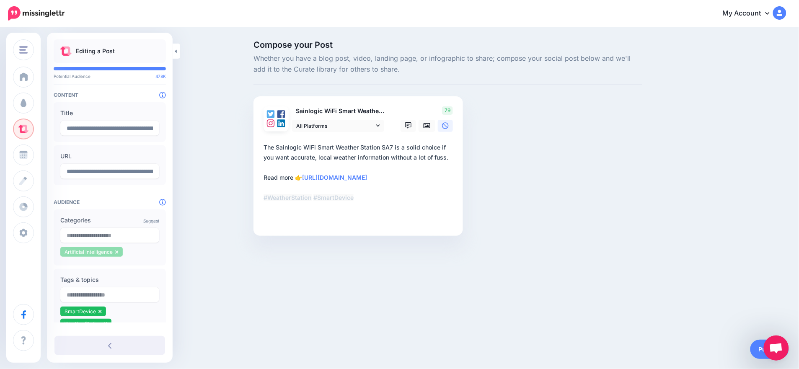
click at [116, 250] on icon at bounding box center [116, 252] width 3 height 5
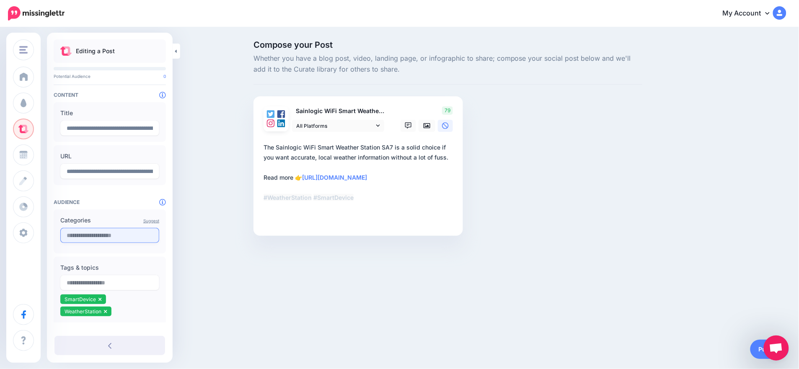
click at [114, 241] on input "text" at bounding box center [109, 235] width 99 height 15
type input "*******"
click at [111, 252] on div "4.77K Weather Science" at bounding box center [110, 254] width 84 height 12
click at [111, 235] on input "text" at bounding box center [109, 235] width 99 height 15
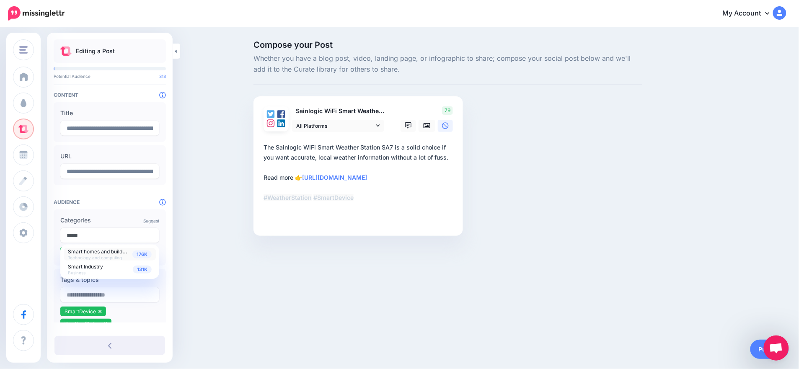
type input "*****"
click at [106, 251] on span "Smart homes and buildings" at bounding box center [100, 251] width 64 height 7
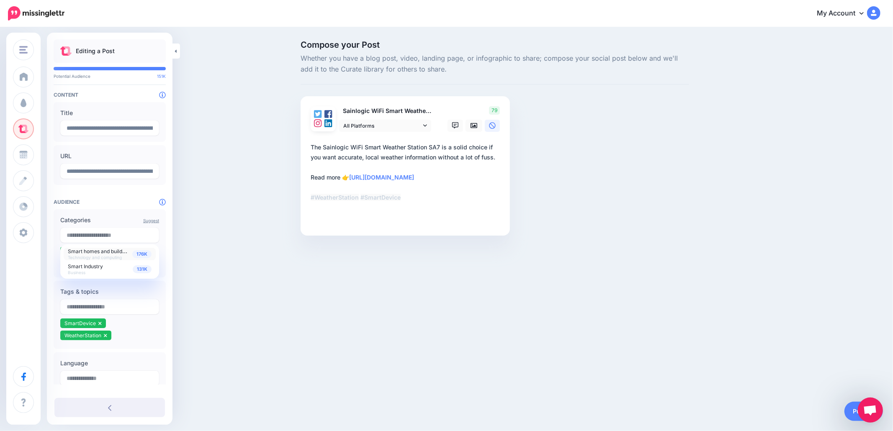
click at [211, 297] on div "HomeTechHacker HomeTechHacker Add Workspace Dashboard Campaigns Curate Schedule…" at bounding box center [446, 215] width 893 height 431
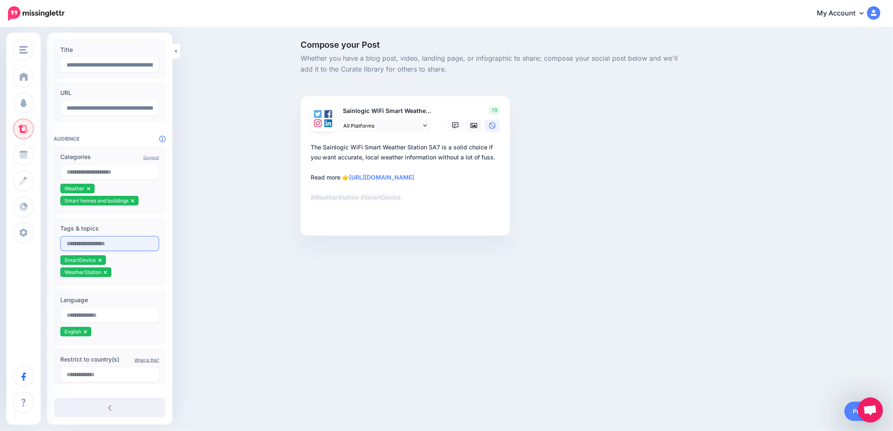
scroll to position [81, 0]
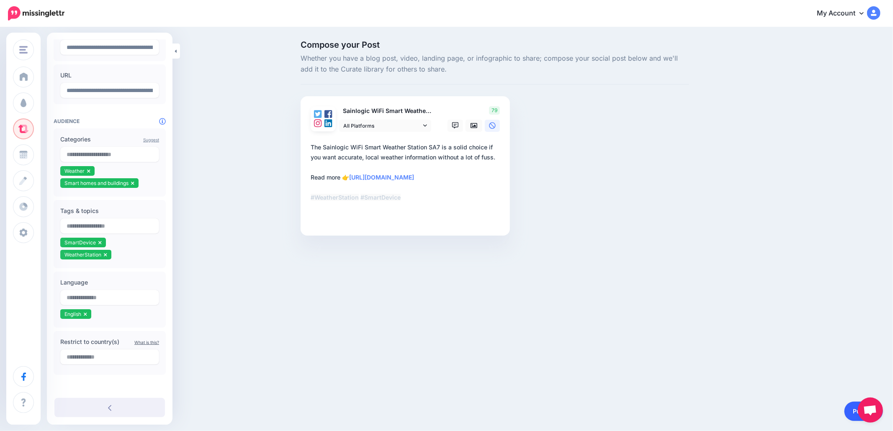
click at [798, 369] on link "Publish" at bounding box center [864, 411] width 39 height 19
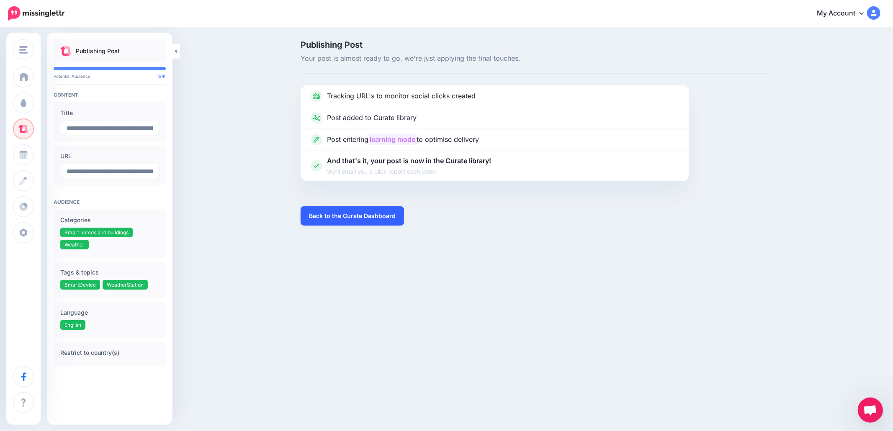
click at [330, 218] on link "Back to the Curate Dashboard" at bounding box center [352, 215] width 103 height 19
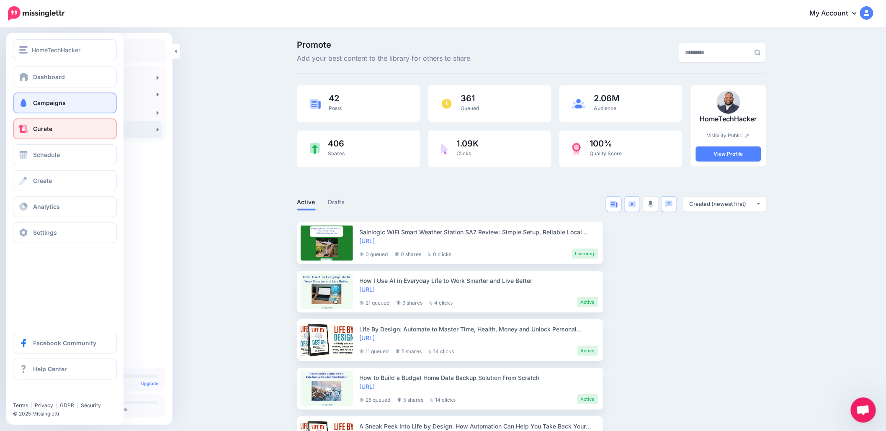
click at [28, 99] on span at bounding box center [23, 103] width 11 height 8
